Goal: Find specific page/section: Find specific page/section

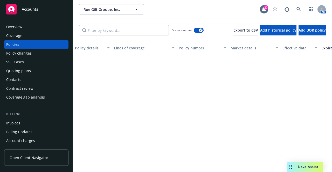
scroll to position [1686, 0]
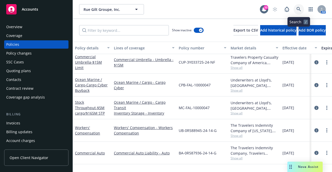
click at [297, 7] on icon at bounding box center [298, 9] width 5 height 5
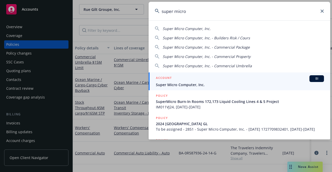
type input "super micro"
click at [197, 85] on span "Super Micro Computer, Inc." at bounding box center [240, 84] width 168 height 5
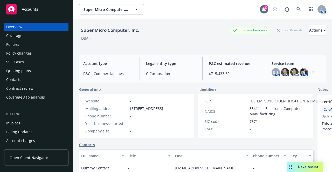
click at [18, 45] on div "Policies" at bounding box center [12, 44] width 13 height 8
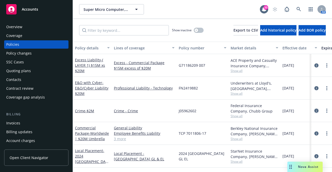
click at [314, 111] on icon "circleInformation" at bounding box center [316, 111] width 4 height 4
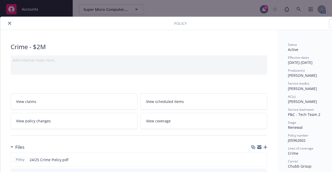
scroll to position [26, 0]
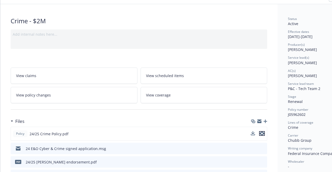
click at [263, 133] on icon "preview file" at bounding box center [262, 134] width 5 height 4
